Goal: Task Accomplishment & Management: Complete application form

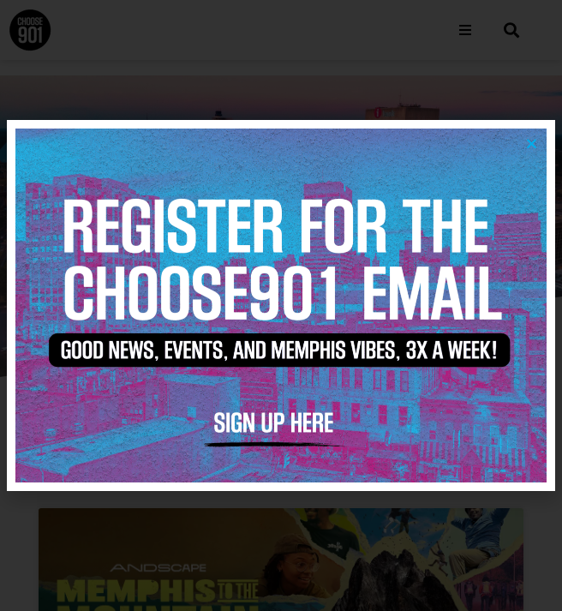
click at [535, 141] on icon "Close" at bounding box center [531, 143] width 13 height 13
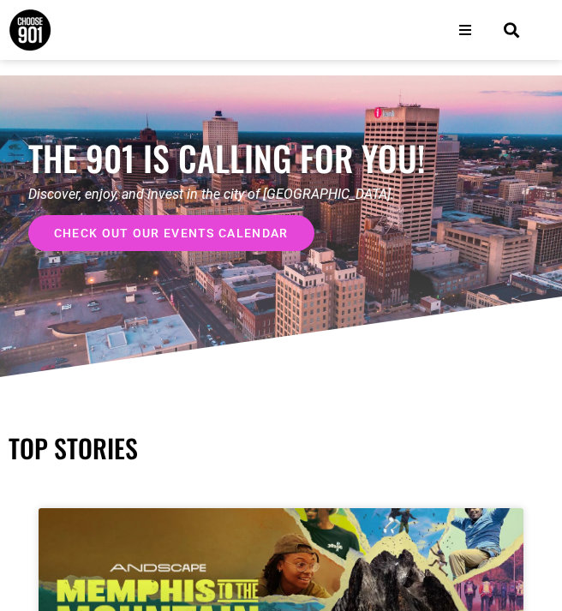
click at [472, 27] on div "Open/Close Menu" at bounding box center [465, 30] width 31 height 31
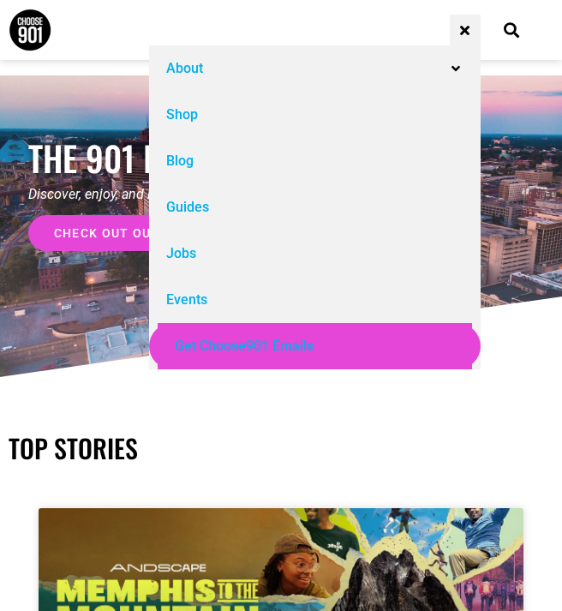
click at [182, 245] on div "Jobs" at bounding box center [181, 253] width 30 height 21
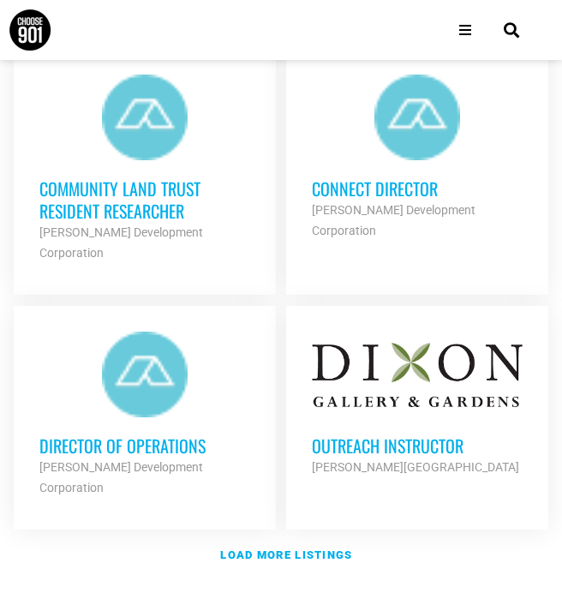
scroll to position [2587, 0]
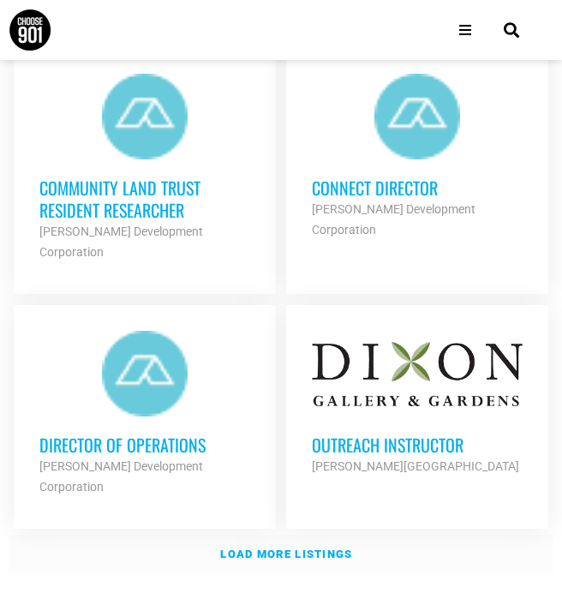
click at [267, 535] on link "Load more listings" at bounding box center [281, 554] width 545 height 39
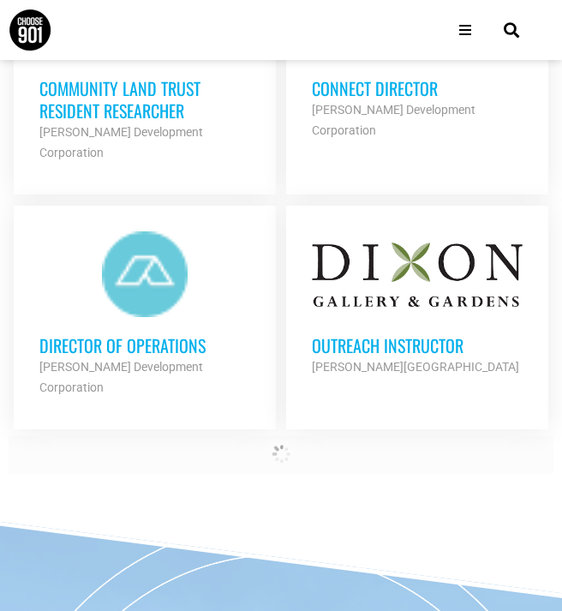
scroll to position [2727, 0]
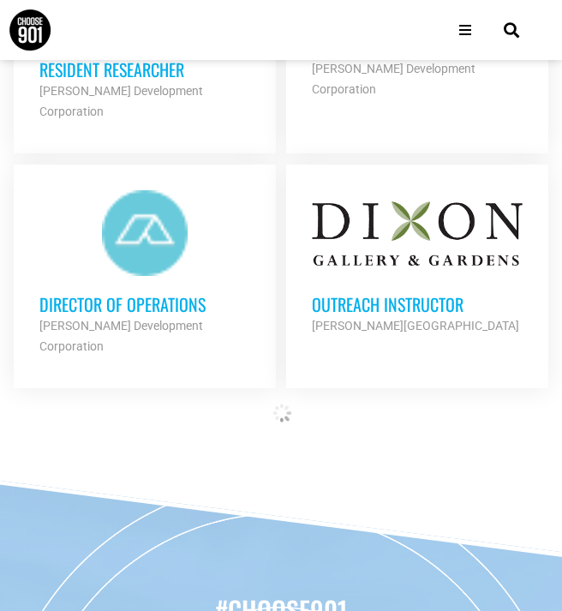
drag, startPoint x: 394, startPoint y: 261, endPoint x: 508, endPoint y: -48, distance: 329.7
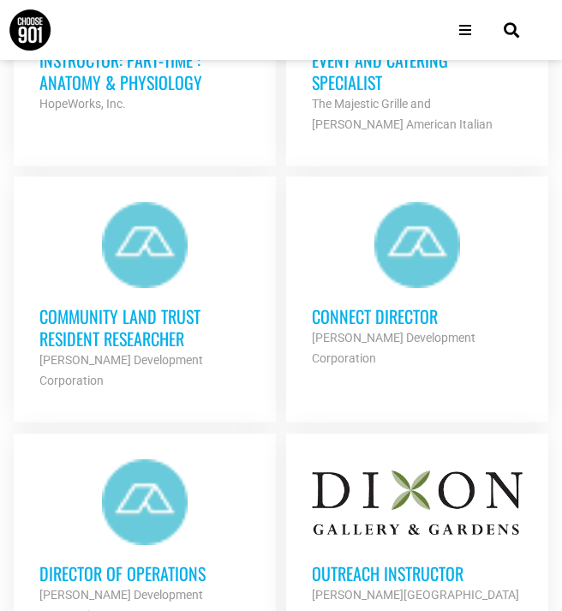
scroll to position [2467, 0]
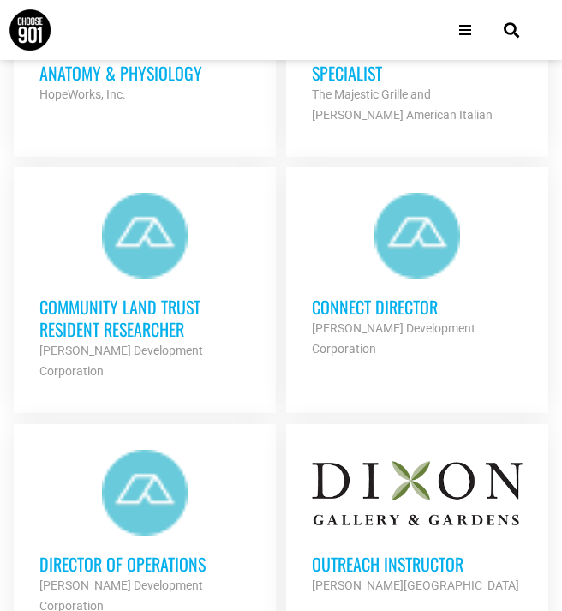
click at [351, 321] on strong "Alcy Ball Development Corporation" at bounding box center [394, 338] width 164 height 34
drag, startPoint x: 402, startPoint y: 290, endPoint x: 504, endPoint y: -38, distance: 342.9
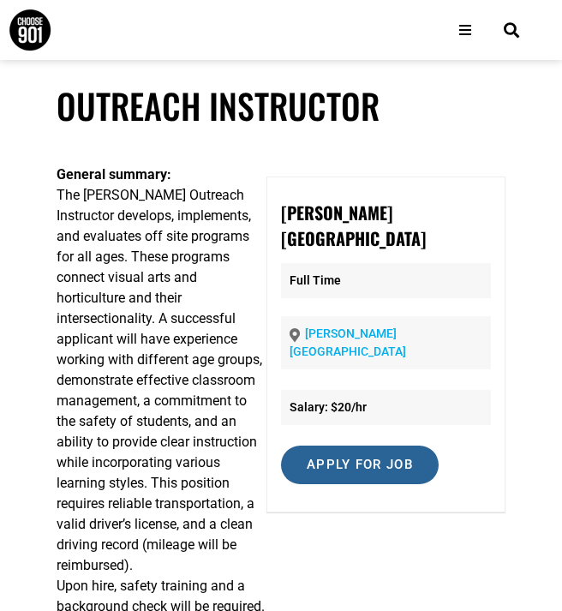
click at [399, 448] on input "Apply for job" at bounding box center [360, 465] width 158 height 39
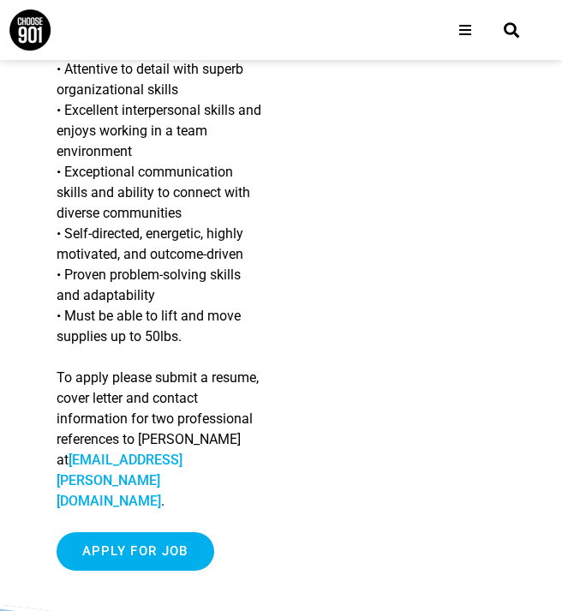
scroll to position [1538, 0]
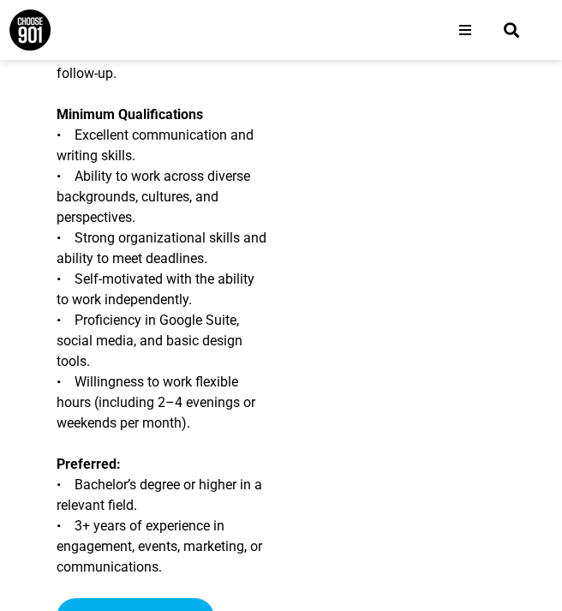
scroll to position [1968, 0]
